Goal: Information Seeking & Learning: Learn about a topic

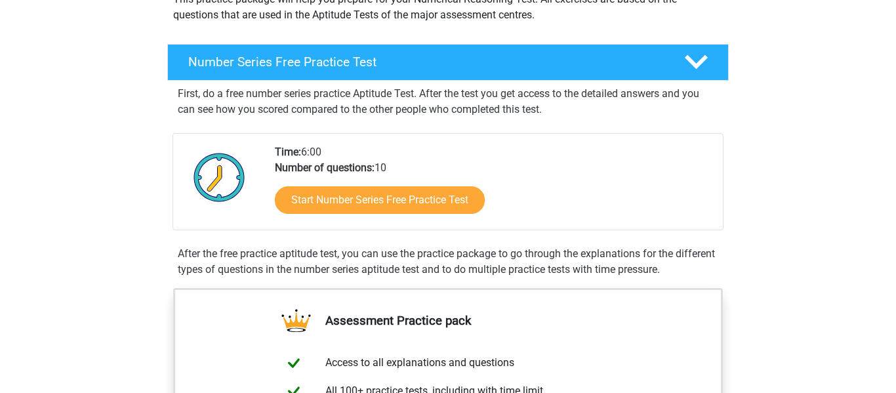
scroll to position [184, 0]
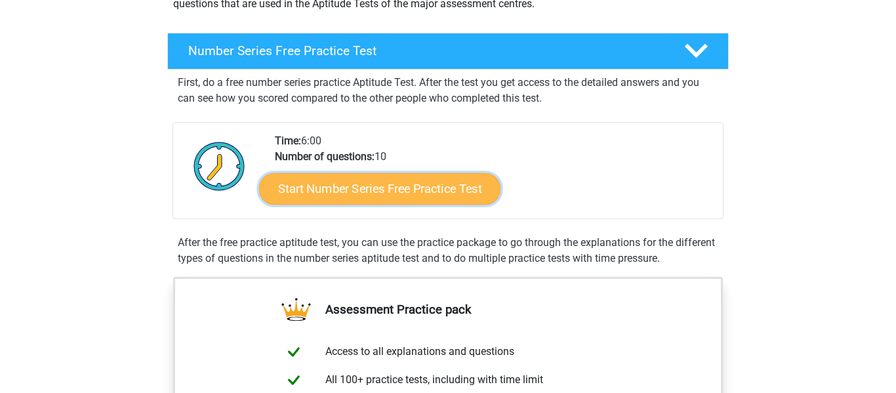
click at [337, 188] on link "Start Number Series Free Practice Test" at bounding box center [379, 188] width 241 height 31
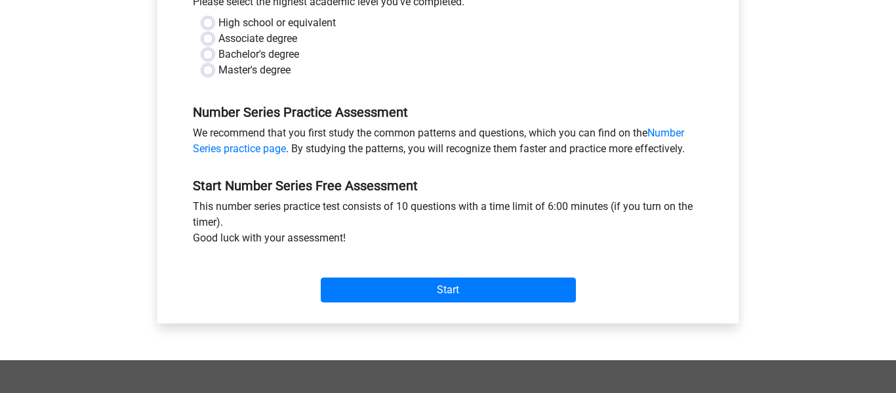
scroll to position [316, 0]
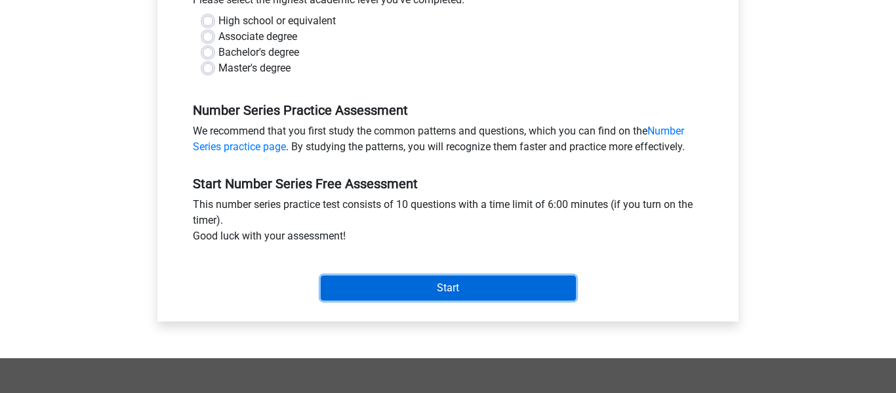
click at [410, 289] on input "Start" at bounding box center [448, 288] width 255 height 25
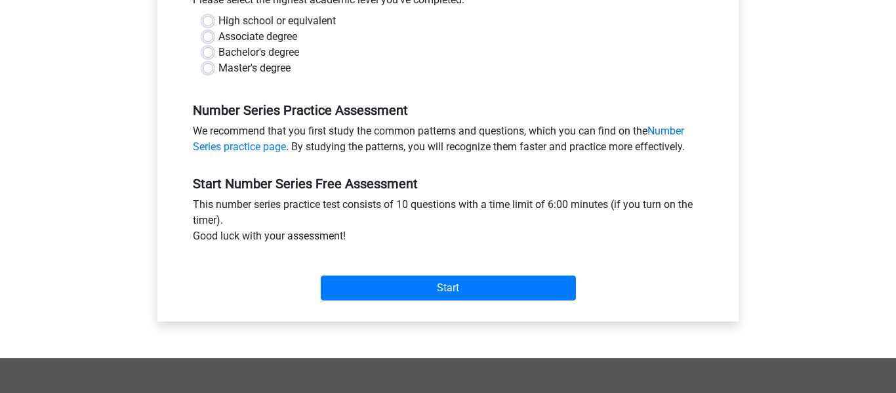
click at [214, 18] on div "High school or equivalent" at bounding box center [448, 21] width 491 height 16
click at [219, 19] on label "High school or equivalent" at bounding box center [277, 21] width 117 height 16
click at [211, 19] on input "High school or equivalent" at bounding box center [208, 19] width 10 height 13
radio input "true"
click at [350, 272] on div "Start" at bounding box center [448, 278] width 530 height 46
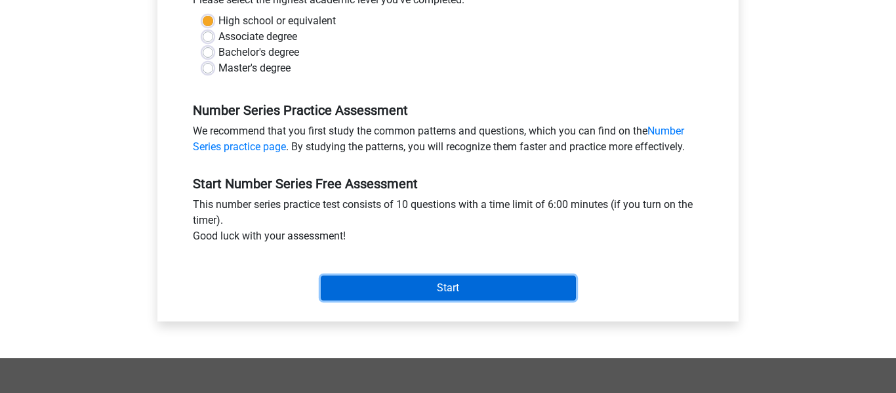
click at [356, 280] on input "Start" at bounding box center [448, 288] width 255 height 25
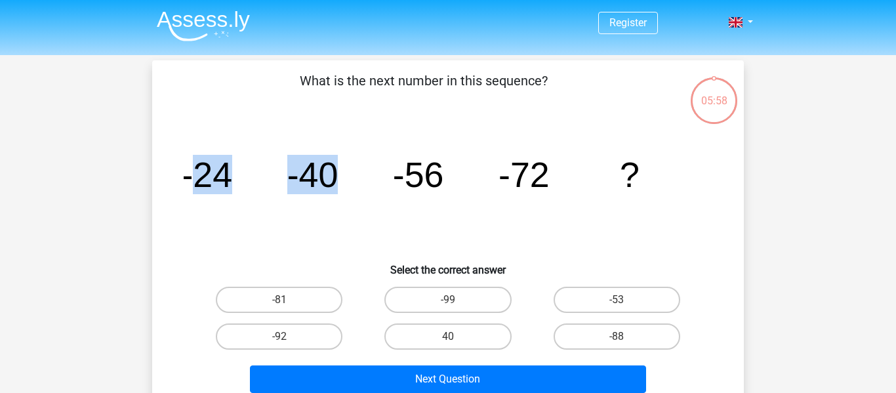
drag, startPoint x: 188, startPoint y: 178, endPoint x: 329, endPoint y: 169, distance: 140.7
click at [329, 169] on g "-24 -40 -56 -72 ?" at bounding box center [410, 174] width 459 height 39
click at [329, 169] on tspan "-40" at bounding box center [312, 174] width 51 height 39
click at [322, 165] on tspan "-40" at bounding box center [312, 174] width 51 height 39
click at [616, 331] on label "-88" at bounding box center [617, 337] width 127 height 26
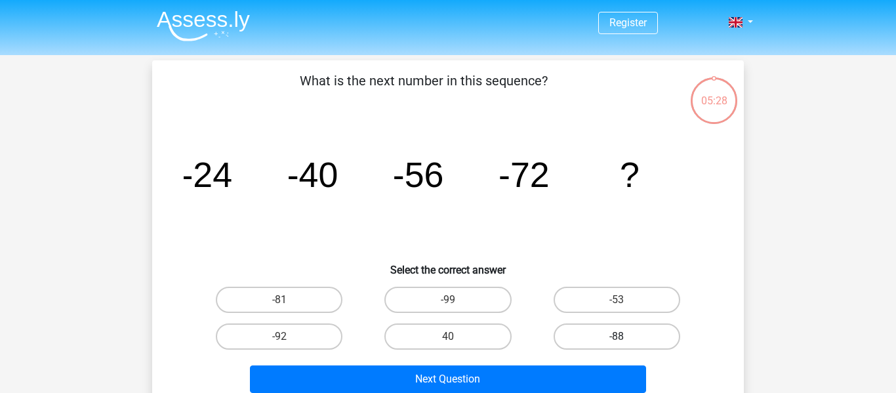
click at [617, 337] on input "-88" at bounding box center [621, 341] width 9 height 9
radio input "true"
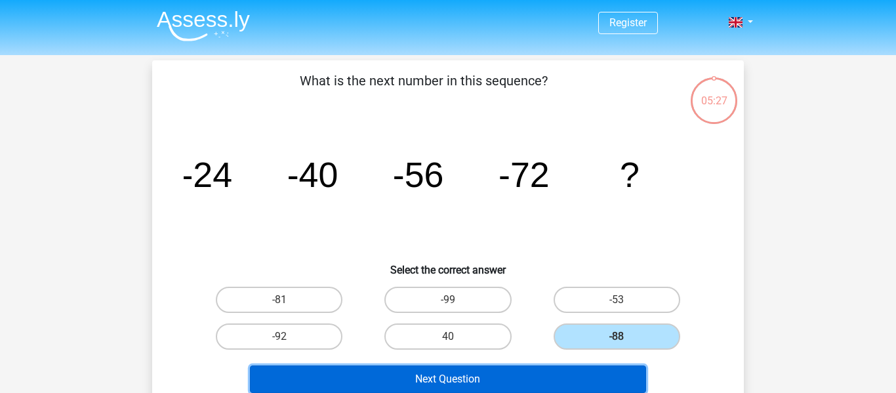
click at [524, 370] on button "Next Question" at bounding box center [448, 380] width 397 height 28
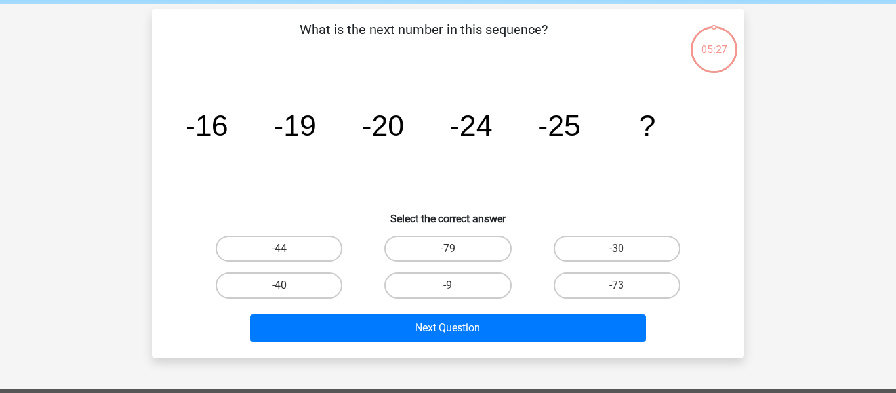
scroll to position [60, 0]
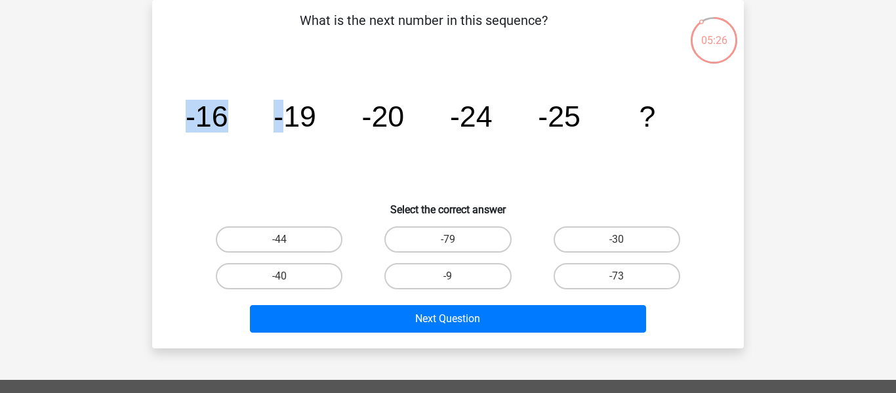
drag, startPoint x: 181, startPoint y: 106, endPoint x: 287, endPoint y: 106, distance: 106.3
click at [287, 106] on div "image/svg+xml -16 -19 -20 -24 -25 ?" at bounding box center [448, 126] width 550 height 133
click at [478, 106] on tspan "-24" at bounding box center [471, 116] width 43 height 33
drag, startPoint x: 190, startPoint y: 114, endPoint x: 298, endPoint y: 127, distance: 108.5
click at [298, 127] on g "-16 -19 -20 -24 -25 ?" at bounding box center [421, 116] width 470 height 33
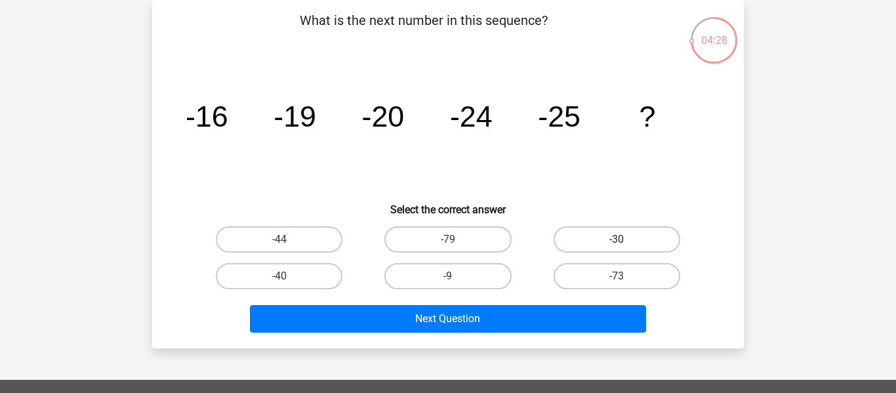
click at [586, 240] on label "-30" at bounding box center [617, 239] width 127 height 26
click at [617, 240] on input "-30" at bounding box center [621, 244] width 9 height 9
radio input "true"
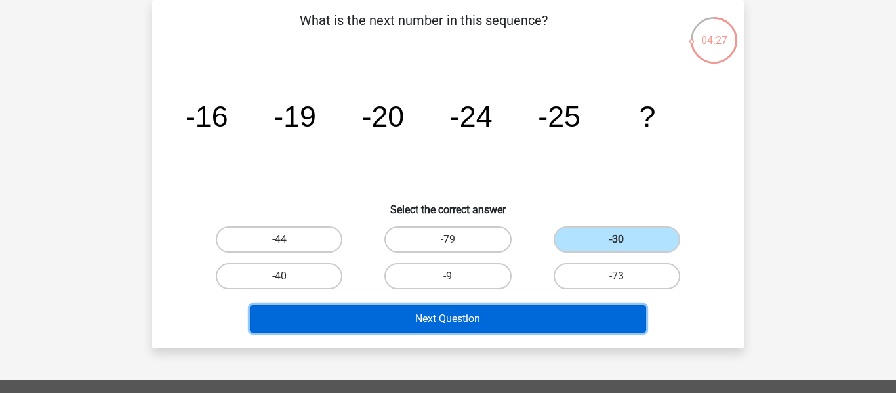
click at [448, 324] on button "Next Question" at bounding box center [448, 319] width 397 height 28
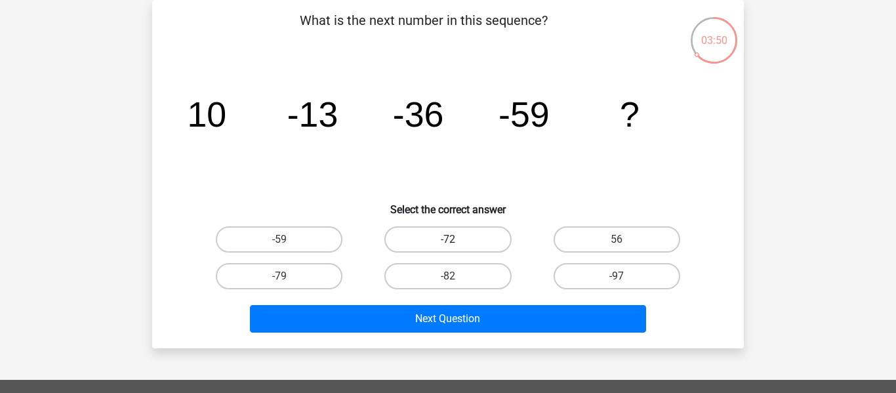
click at [486, 244] on label "-72" at bounding box center [448, 239] width 127 height 26
click at [457, 244] on input "-72" at bounding box center [452, 244] width 9 height 9
radio input "true"
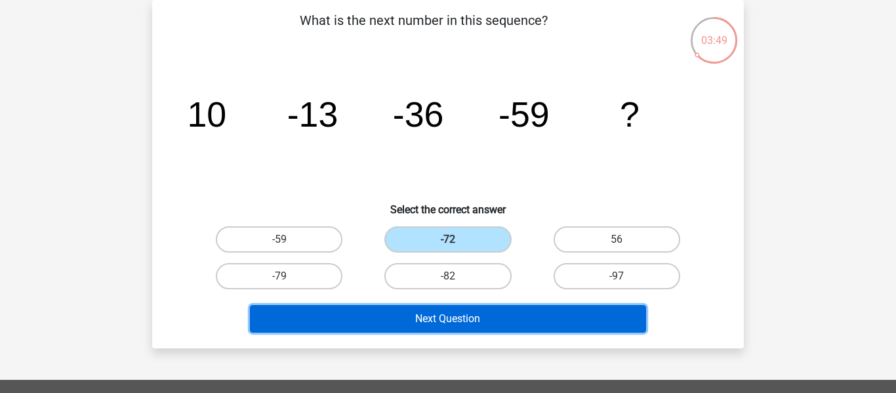
click at [446, 322] on button "Next Question" at bounding box center [448, 319] width 397 height 28
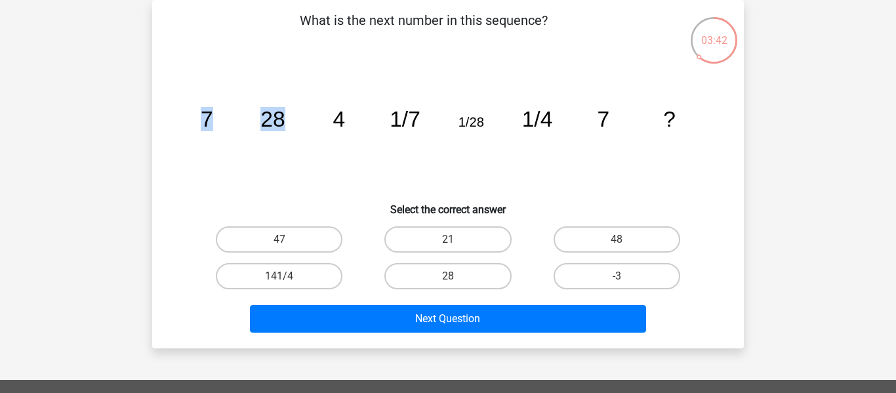
drag, startPoint x: 190, startPoint y: 120, endPoint x: 327, endPoint y: 135, distance: 137.9
click at [327, 135] on icon "image/svg+xml 7 28 4 1/7 1/28 1/4 7 ?" at bounding box center [448, 126] width 529 height 133
click at [201, 127] on tspan "7" at bounding box center [207, 119] width 12 height 24
click at [397, 238] on label "21" at bounding box center [448, 239] width 127 height 26
click at [448, 240] on input "21" at bounding box center [452, 244] width 9 height 9
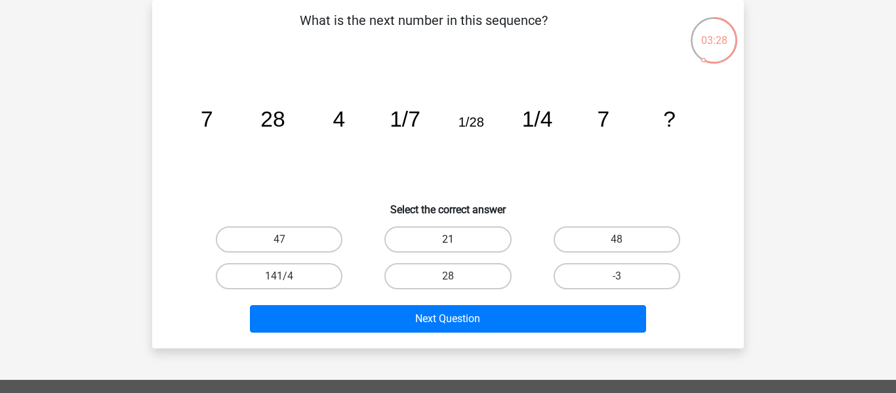
radio input "true"
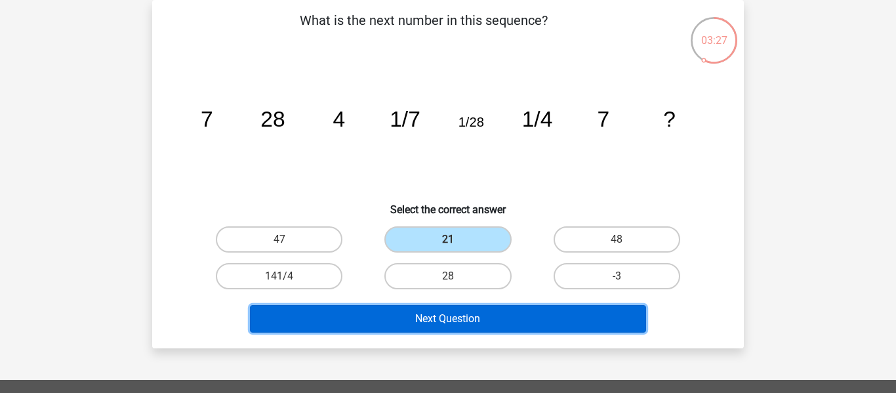
click at [448, 306] on button "Next Question" at bounding box center [448, 319] width 397 height 28
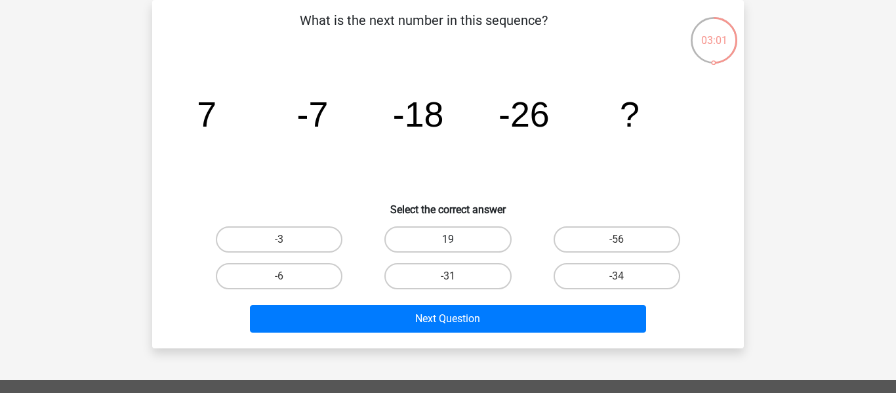
click at [480, 242] on label "19" at bounding box center [448, 239] width 127 height 26
click at [457, 242] on input "19" at bounding box center [452, 244] width 9 height 9
radio input "true"
click at [621, 262] on div "-34" at bounding box center [617, 276] width 169 height 37
click at [611, 269] on label "-34" at bounding box center [617, 276] width 127 height 26
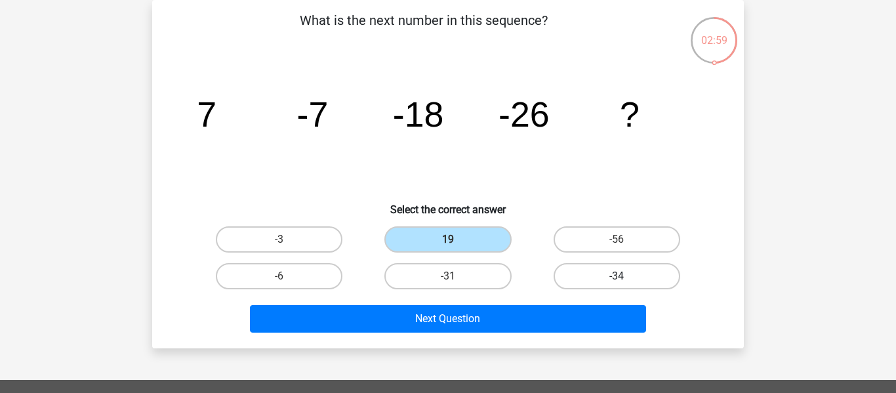
click at [617, 276] on input "-34" at bounding box center [621, 280] width 9 height 9
radio input "true"
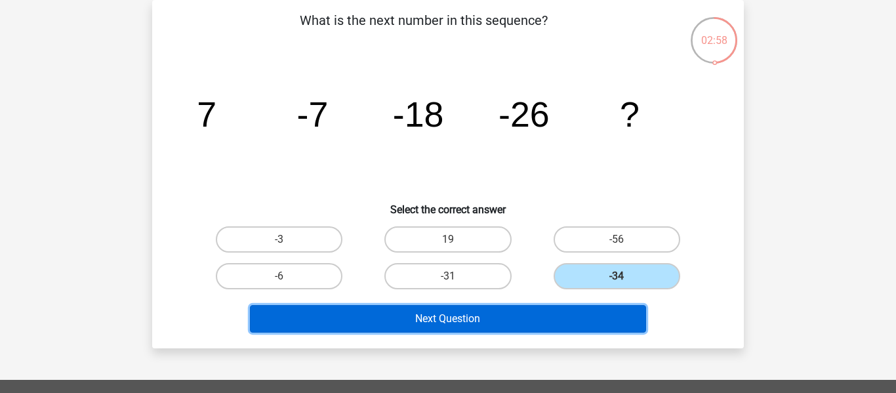
click at [551, 309] on button "Next Question" at bounding box center [448, 319] width 397 height 28
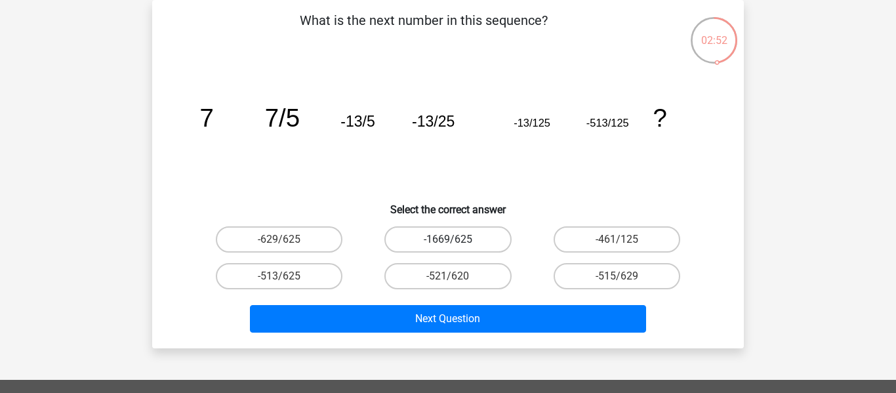
click at [472, 240] on label "-1669/625" at bounding box center [448, 239] width 127 height 26
click at [457, 240] on input "-1669/625" at bounding box center [452, 244] width 9 height 9
radio input "true"
click at [327, 239] on label "-629/625" at bounding box center [279, 239] width 127 height 26
click at [288, 240] on input "-629/625" at bounding box center [284, 244] width 9 height 9
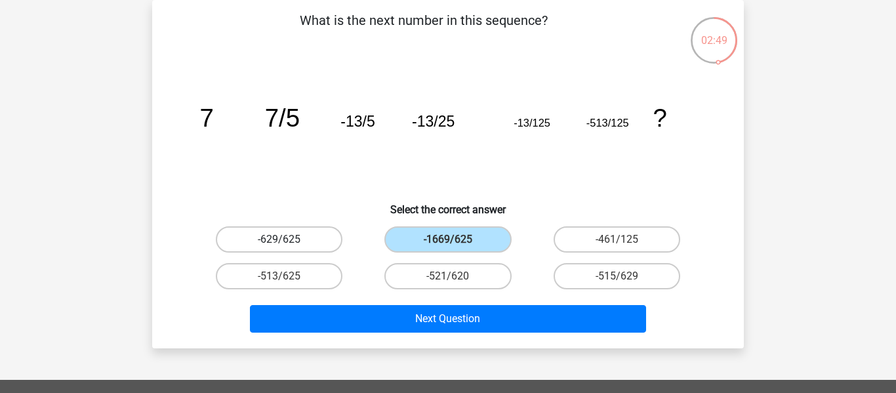
radio input "true"
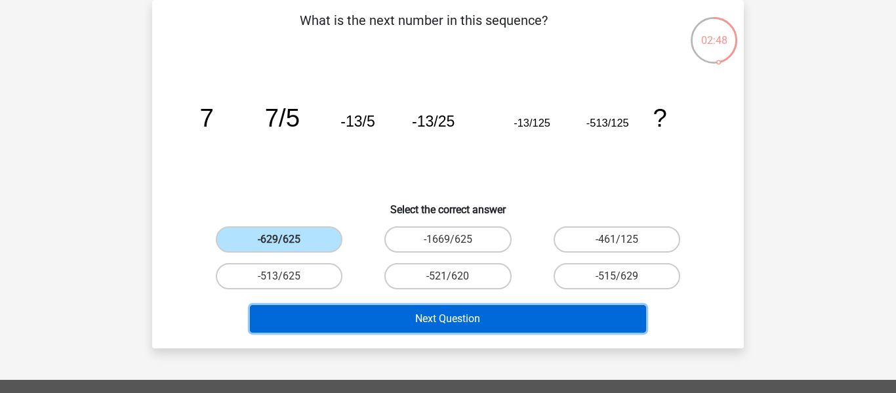
click at [344, 312] on button "Next Question" at bounding box center [448, 319] width 397 height 28
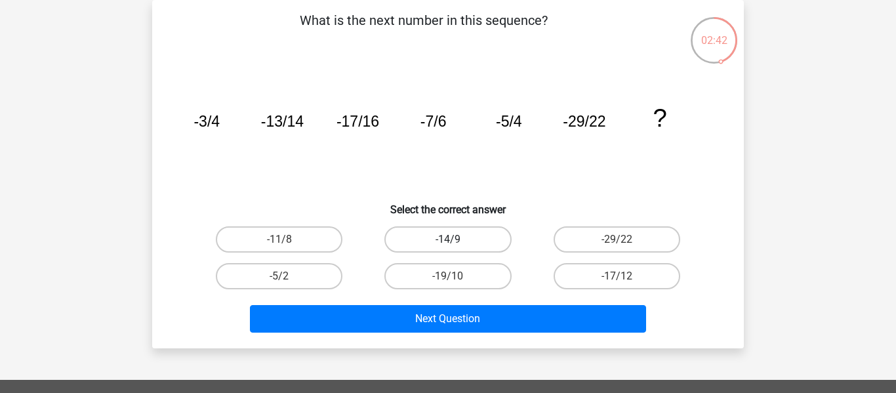
click at [429, 230] on label "-14/9" at bounding box center [448, 239] width 127 height 26
click at [448, 240] on input "-14/9" at bounding box center [452, 244] width 9 height 9
radio input "true"
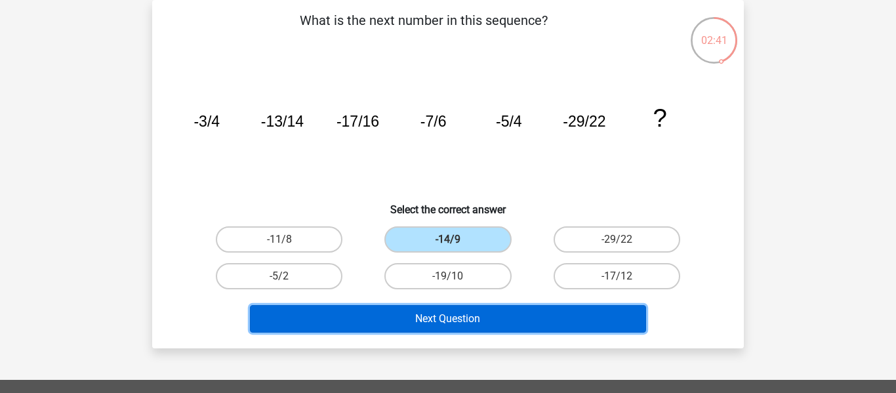
click at [402, 312] on button "Next Question" at bounding box center [448, 319] width 397 height 28
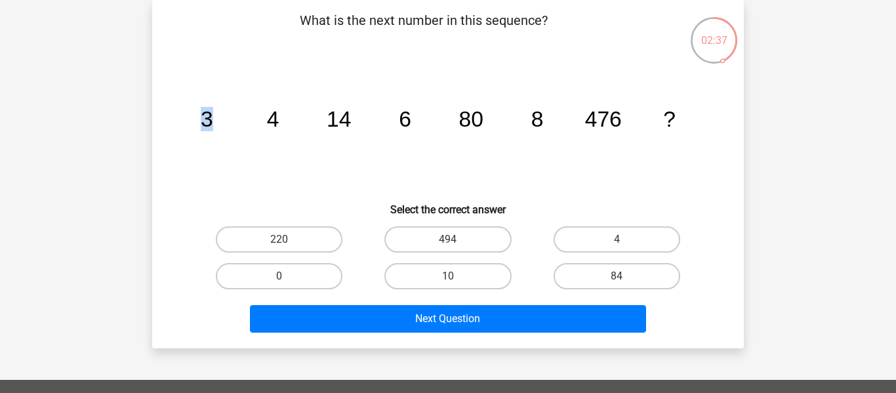
drag, startPoint x: 194, startPoint y: 121, endPoint x: 276, endPoint y: 116, distance: 82.2
click at [276, 116] on icon "image/svg+xml 3 4 14 6 80 8 476 ?" at bounding box center [448, 126] width 529 height 133
click at [276, 116] on tspan "4" at bounding box center [273, 119] width 12 height 24
click at [647, 265] on label "84" at bounding box center [617, 276] width 127 height 26
click at [625, 276] on input "84" at bounding box center [621, 280] width 9 height 9
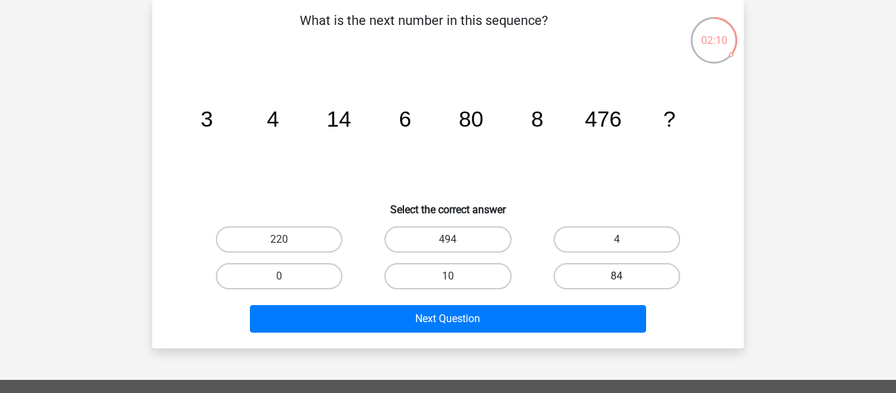
radio input "true"
click at [508, 301] on div "Next Question" at bounding box center [448, 316] width 550 height 43
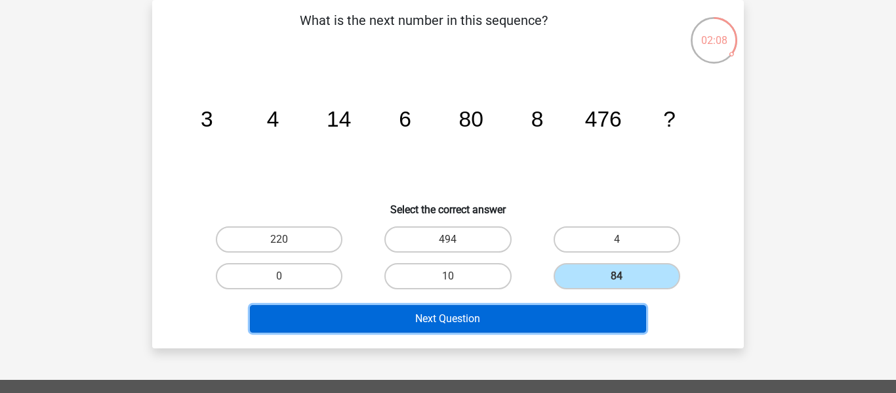
click at [462, 330] on button "Next Question" at bounding box center [448, 319] width 397 height 28
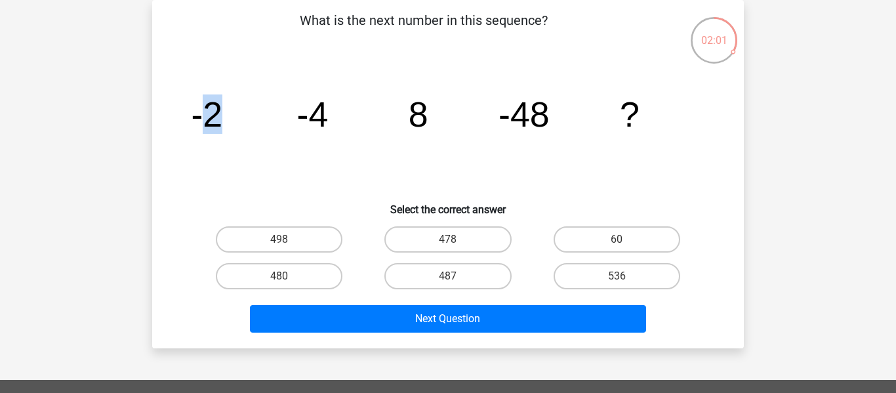
drag, startPoint x: 207, startPoint y: 120, endPoint x: 264, endPoint y: 162, distance: 71.4
click at [264, 162] on icon "image/svg+xml -2 -4 8 -48 ?" at bounding box center [448, 126] width 529 height 133
click at [609, 251] on label "60" at bounding box center [617, 239] width 127 height 26
click at [617, 248] on input "60" at bounding box center [621, 244] width 9 height 9
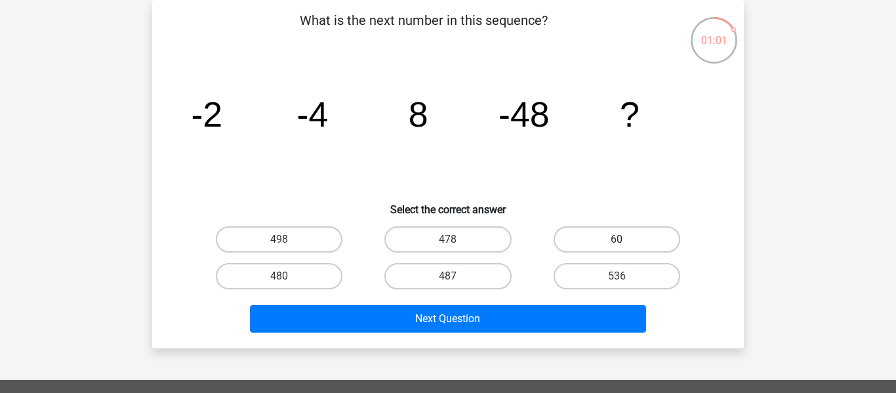
radio input "true"
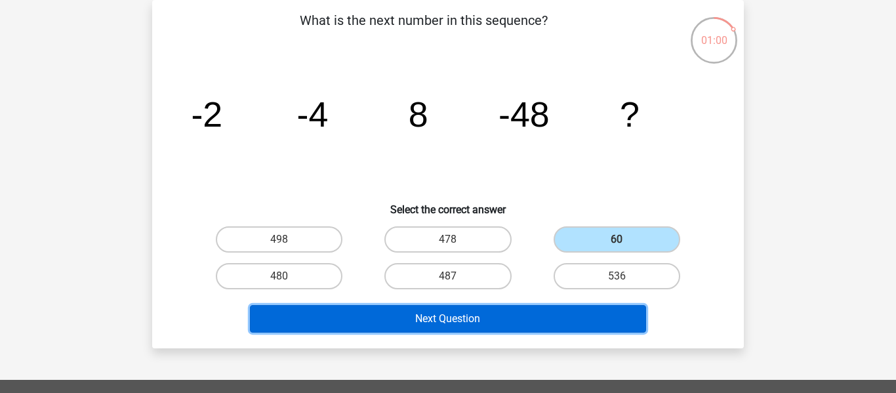
click at [551, 310] on button "Next Question" at bounding box center [448, 319] width 397 height 28
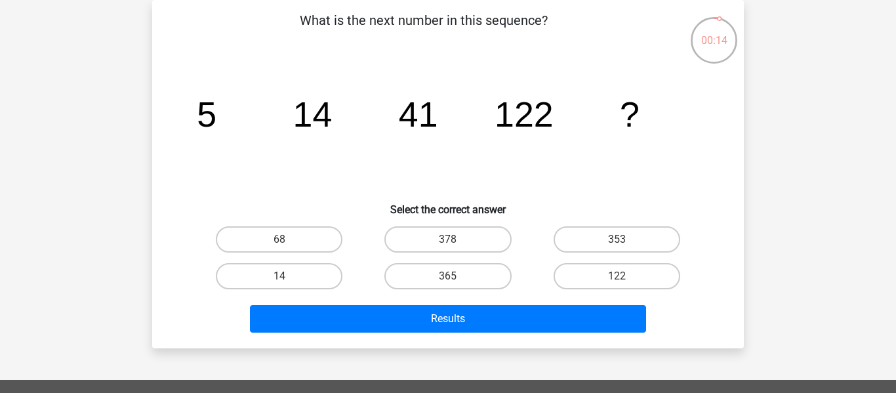
click at [443, 258] on div "365" at bounding box center [448, 276] width 169 height 37
click at [444, 266] on label "365" at bounding box center [448, 276] width 127 height 26
click at [448, 276] on input "365" at bounding box center [452, 280] width 9 height 9
radio input "true"
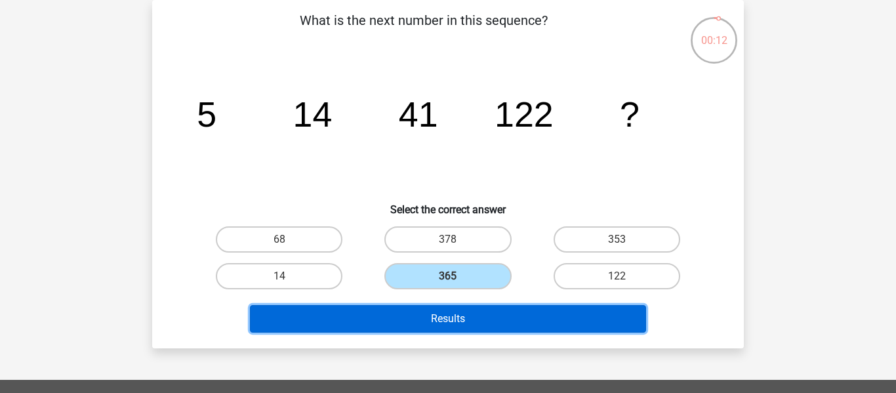
click at [446, 323] on button "Results" at bounding box center [448, 319] width 397 height 28
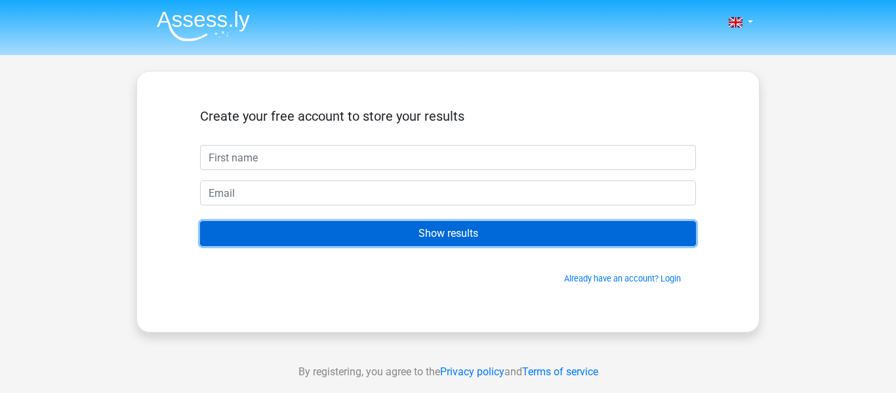
click at [416, 226] on input "Show results" at bounding box center [448, 233] width 496 height 25
